Goal: Task Accomplishment & Management: Manage account settings

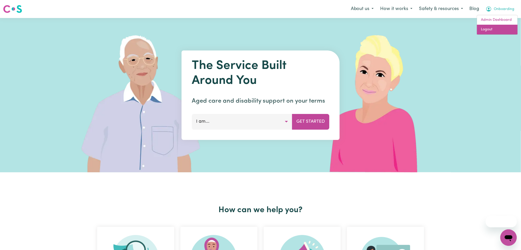
click at [490, 28] on link "Logout" at bounding box center [497, 30] width 41 height 10
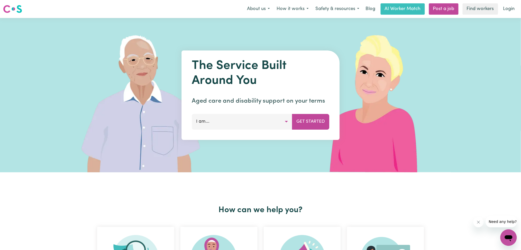
click at [507, 13] on link "Login" at bounding box center [510, 8] width 18 height 11
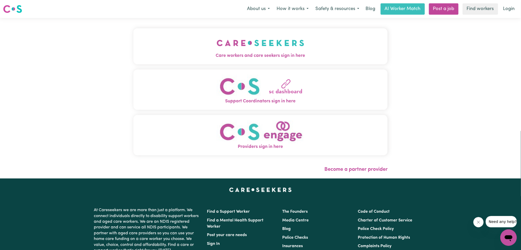
click at [217, 41] on img "Care workers and care seekers sign in here" at bounding box center [261, 42] width 88 height 19
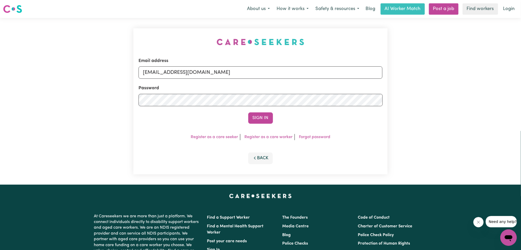
click at [209, 82] on form "Email address [EMAIL_ADDRESS][DOMAIN_NAME] Password Sign In" at bounding box center [261, 91] width 244 height 66
drag, startPoint x: 208, startPoint y: 72, endPoint x: 207, endPoint y: 77, distance: 5.8
click at [208, 72] on input "[EMAIL_ADDRESS][DOMAIN_NAME]" at bounding box center [261, 72] width 244 height 12
drag, startPoint x: 170, startPoint y: 69, endPoint x: 314, endPoint y: 69, distance: 143.8
click at [314, 69] on input "Superuser~[EMAIL_ADDRESS][DOMAIN_NAME]" at bounding box center [261, 72] width 244 height 12
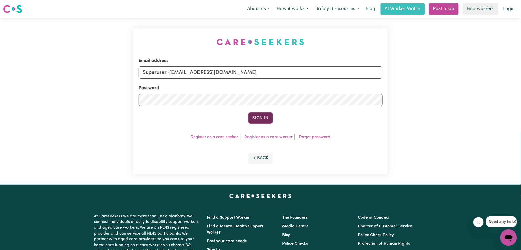
type input "Superuser~[EMAIL_ADDRESS][DOMAIN_NAME]"
click at [264, 115] on button "Sign In" at bounding box center [260, 117] width 25 height 11
